Goal: Navigation & Orientation: Find specific page/section

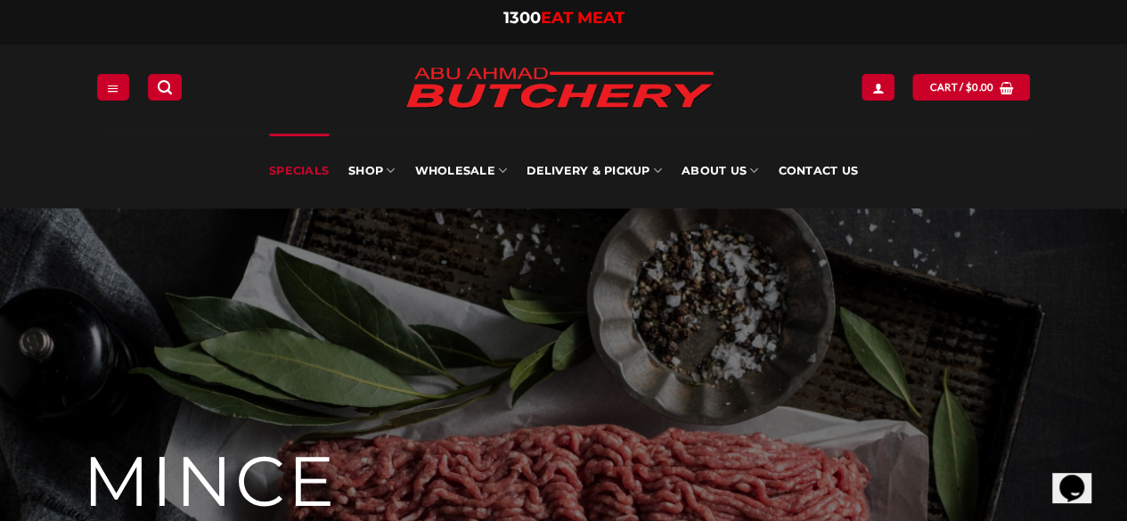
click at [325, 167] on link "Specials" at bounding box center [299, 171] width 60 height 75
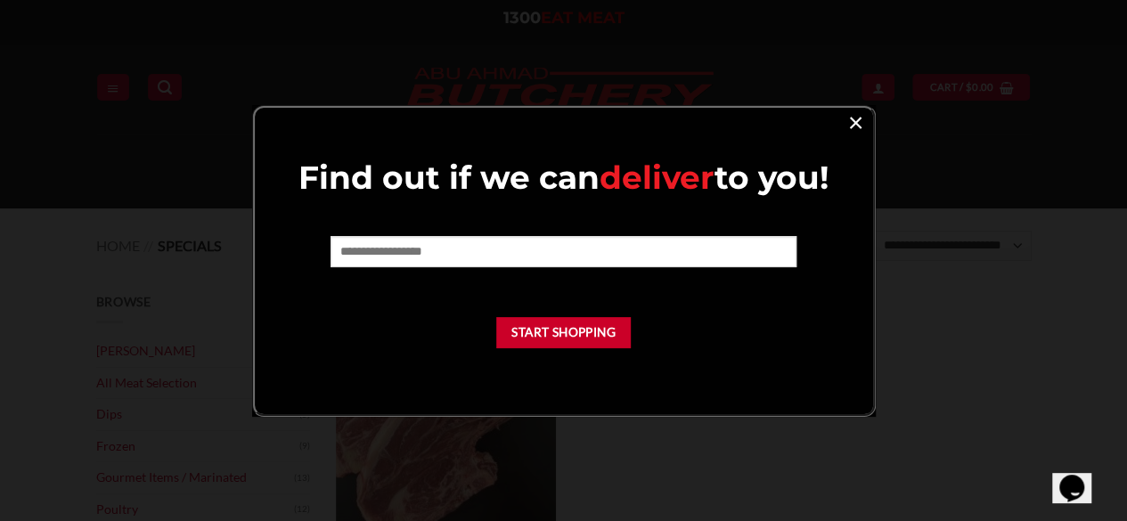
click at [864, 121] on link "×" at bounding box center [856, 122] width 26 height 24
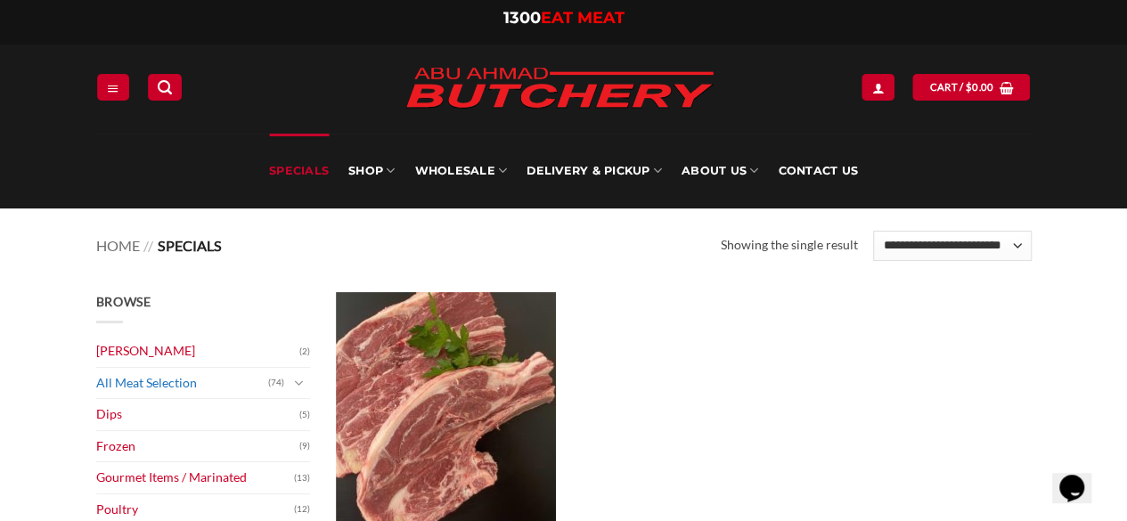
click at [180, 380] on link "All Meat Selection" at bounding box center [182, 383] width 172 height 31
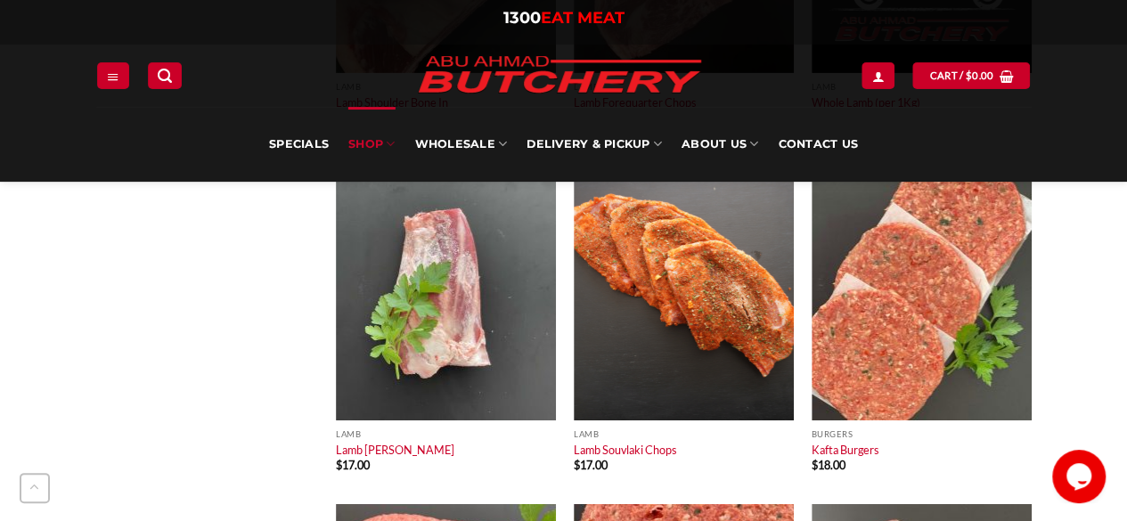
scroll to position [3117, 0]
